Goal: Information Seeking & Learning: Learn about a topic

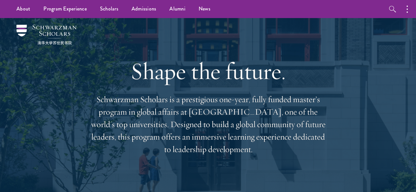
click at [107, 6] on link "Scholars" at bounding box center [109, 9] width 32 height 18
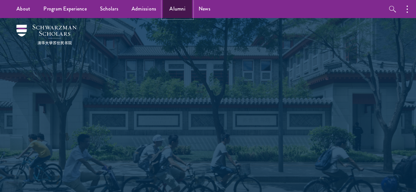
click at [174, 15] on link "Alumni" at bounding box center [177, 9] width 29 height 18
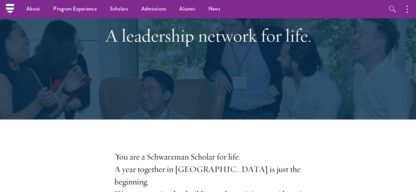
scroll to position [69, 0]
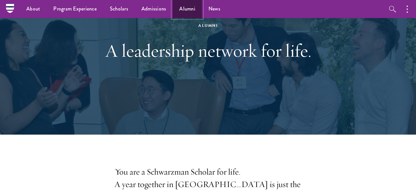
click at [184, 12] on link "Alumni" at bounding box center [187, 9] width 29 height 18
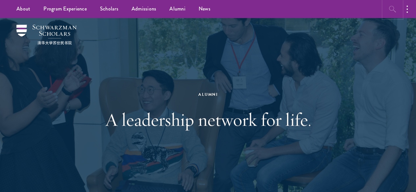
click at [390, 7] on icon "button" at bounding box center [393, 9] width 8 height 8
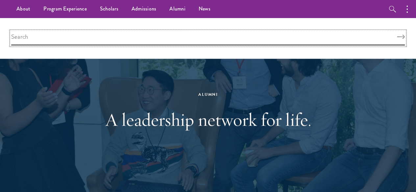
click at [278, 40] on input "search" at bounding box center [207, 38] width 393 height 14
type input "PA"
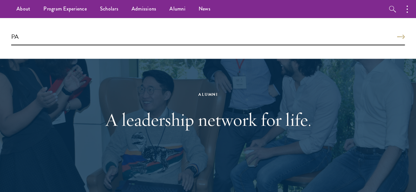
click at [91, 66] on div "Alumni A leadership network for life." at bounding box center [208, 111] width 376 height 186
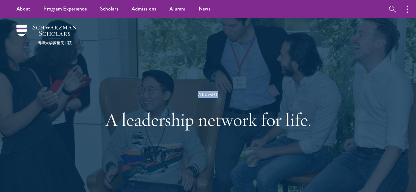
click at [91, 66] on div "Alumni A leadership network for life." at bounding box center [208, 111] width 376 height 186
click at [99, 10] on link "Scholars" at bounding box center [109, 9] width 32 height 18
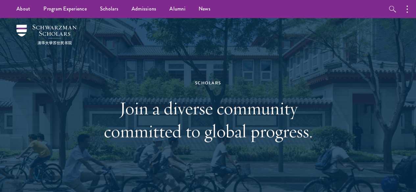
click at [393, 36] on div at bounding box center [208, 111] width 416 height 186
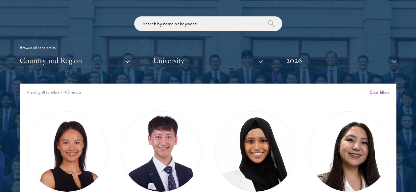
scroll to position [776, 0]
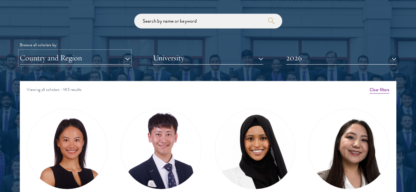
click at [130, 51] on button "Country and Region" at bounding box center [75, 57] width 110 height 13
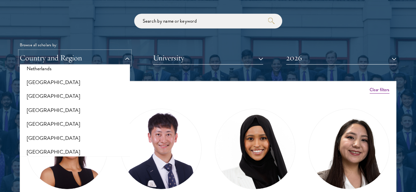
scroll to position [937, 0]
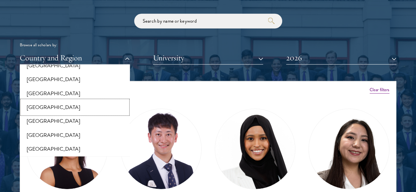
click at [52, 101] on button "[GEOGRAPHIC_DATA]" at bounding box center [75, 108] width 106 height 14
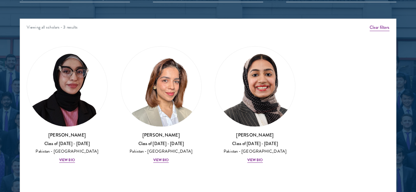
scroll to position [849, 0]
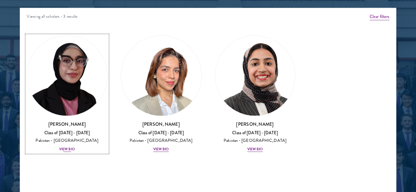
click at [75, 147] on div "View Bio" at bounding box center [67, 149] width 16 height 5
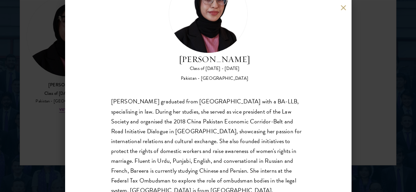
scroll to position [49, 0]
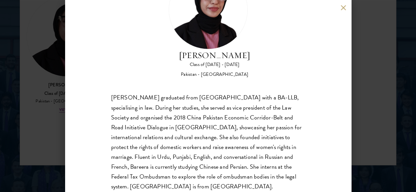
click at [341, 12] on div "Bree Javed Class of 2025 - 2026 Pakistan - Bahria University Bareera Javed grad…" at bounding box center [208, 96] width 286 height 192
click at [343, 7] on button at bounding box center [344, 8] width 6 height 6
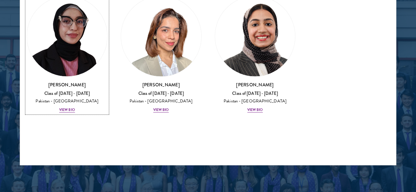
scroll to position [872, 0]
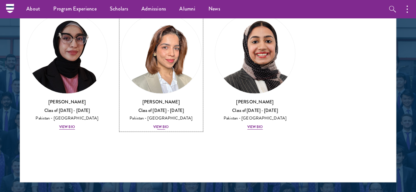
click at [153, 125] on div "View Bio" at bounding box center [161, 127] width 16 height 5
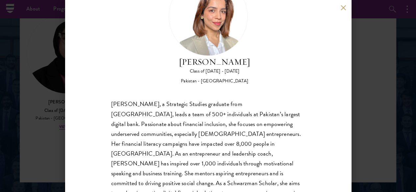
scroll to position [60, 0]
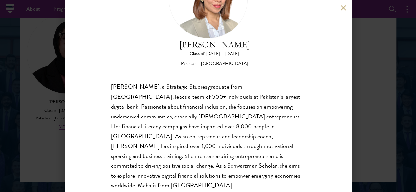
click at [342, 9] on button at bounding box center [344, 8] width 6 height 6
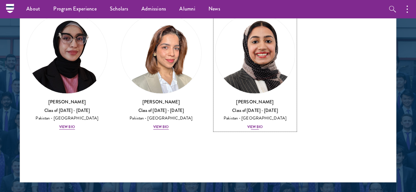
click at [247, 125] on div "View Bio" at bounding box center [255, 127] width 16 height 5
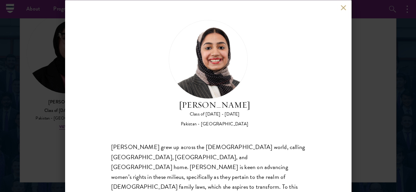
click at [345, 9] on button at bounding box center [344, 8] width 6 height 6
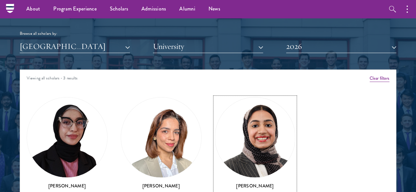
scroll to position [740, 0]
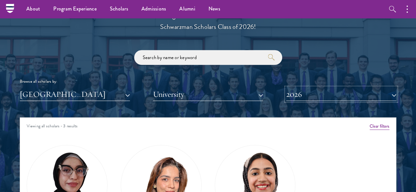
click at [334, 88] on button "2026" at bounding box center [341, 94] width 110 height 13
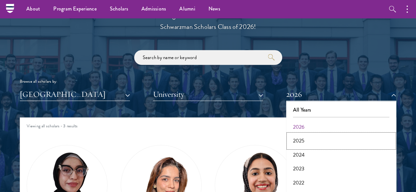
click at [315, 134] on button "2025" at bounding box center [341, 141] width 106 height 14
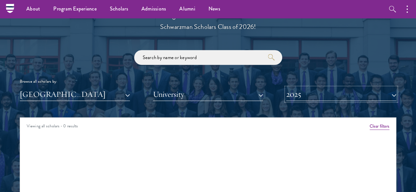
click at [312, 88] on button "2025" at bounding box center [341, 94] width 110 height 13
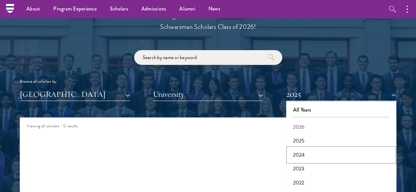
click at [300, 148] on button "2024" at bounding box center [341, 155] width 106 height 14
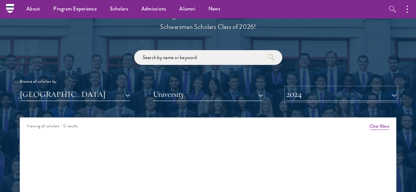
click at [312, 88] on button "2024" at bounding box center [341, 94] width 110 height 13
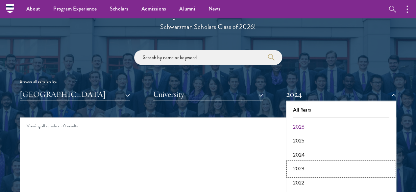
click at [298, 162] on button "2023" at bounding box center [341, 169] width 106 height 14
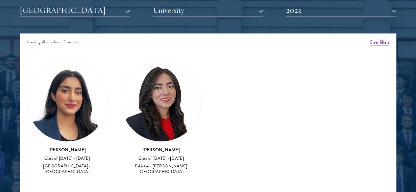
scroll to position [826, 0]
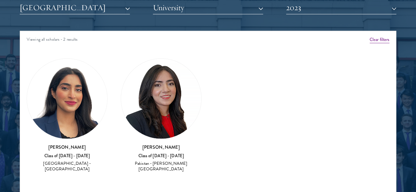
click at [148, 65] on img at bounding box center [161, 99] width 80 height 80
click at [141, 144] on h3 "Nishwa Azeem" at bounding box center [161, 147] width 81 height 7
click at [131, 139] on div "Nishwa Azeem Class of 2022 - 2023 Pakistan - Fatima Jinnah Medical University" at bounding box center [161, 116] width 94 height 128
click at [68, 72] on img at bounding box center [67, 99] width 80 height 80
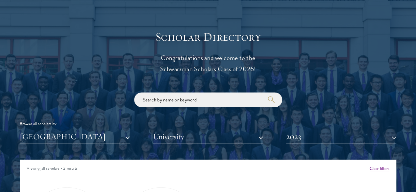
scroll to position [700, 0]
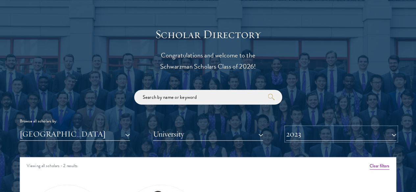
click at [333, 128] on button "2023" at bounding box center [341, 134] width 110 height 13
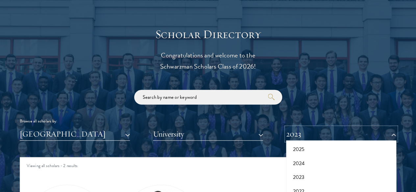
scroll to position [35, 0]
click at [323, 181] on button "2022" at bounding box center [341, 188] width 106 height 14
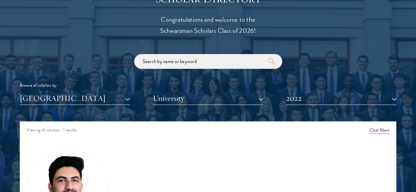
scroll to position [765, 0]
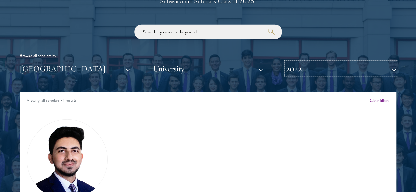
click at [374, 62] on button "2022" at bounding box center [341, 68] width 110 height 13
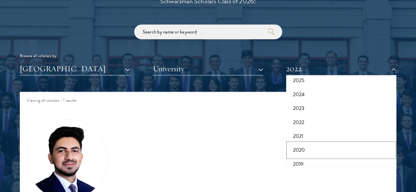
click at [301, 143] on button "2020" at bounding box center [341, 150] width 106 height 14
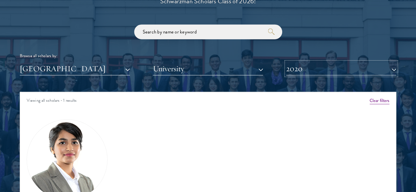
click at [362, 62] on button "2020" at bounding box center [341, 68] width 110 height 13
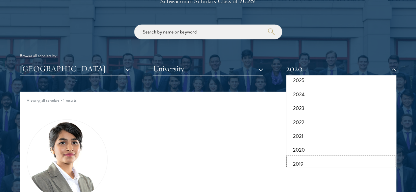
click at [297, 157] on button "2019" at bounding box center [341, 164] width 106 height 14
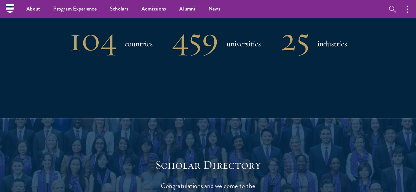
scroll to position [559, 0]
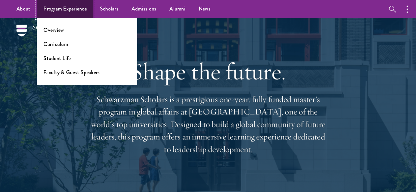
click at [58, 9] on link "Program Experience" at bounding box center [65, 9] width 57 height 18
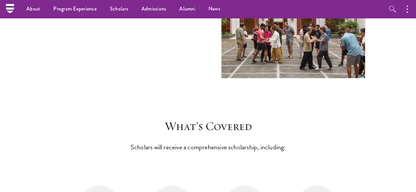
scroll to position [2503, 0]
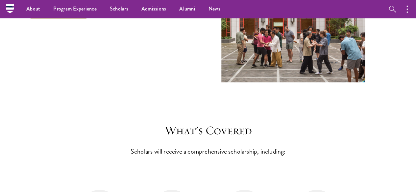
drag, startPoint x: 418, startPoint y: 10, endPoint x: 406, endPoint y: 142, distance: 132.0
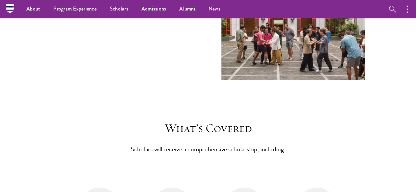
scroll to position [2497, 0]
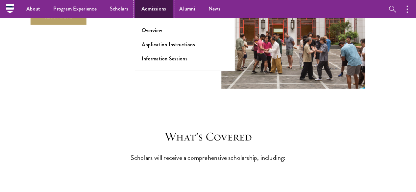
click at [162, 9] on link "Admissions" at bounding box center [154, 9] width 38 height 18
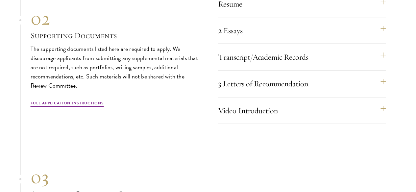
scroll to position [2033, 0]
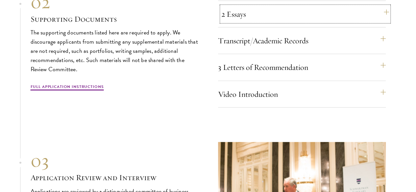
click at [385, 22] on button "2 Essays" at bounding box center [305, 14] width 168 height 16
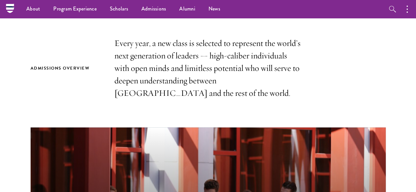
scroll to position [0, 0]
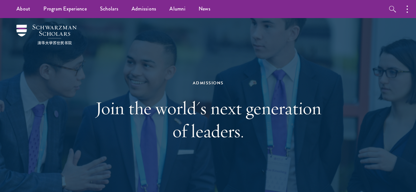
drag, startPoint x: 418, startPoint y: 115, endPoint x: 420, endPoint y: -17, distance: 132.2
click at [405, 11] on button "button" at bounding box center [408, 9] width 14 height 18
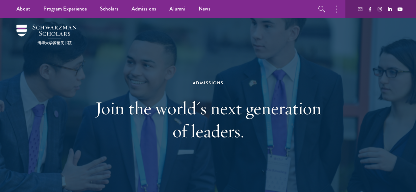
click at [308, 69] on div "Admissions Join the world's next generation of leaders." at bounding box center [208, 111] width 227 height 142
click at [284, 42] on div "Admissions Join the world's next generation of leaders." at bounding box center [208, 111] width 376 height 186
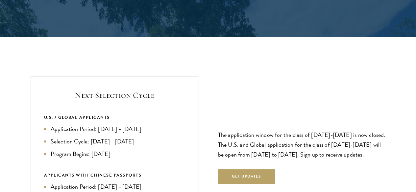
scroll to position [1338, 0]
